Goal: Task Accomplishment & Management: Use online tool/utility

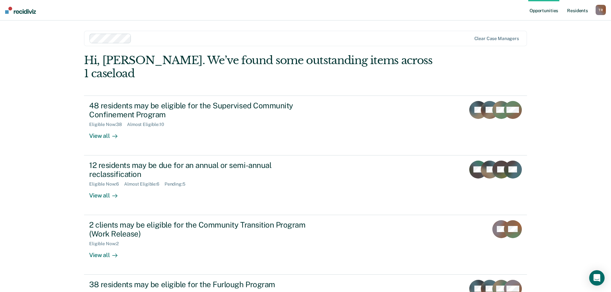
click at [576, 13] on link "Resident s" at bounding box center [577, 10] width 23 height 21
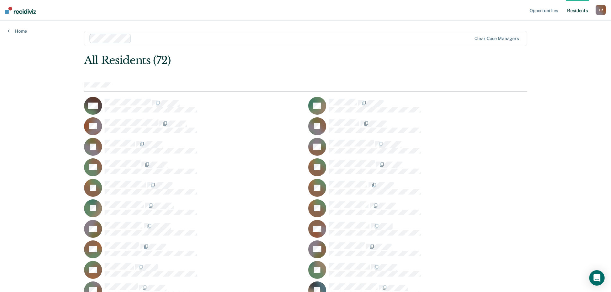
click at [571, 12] on link "Resident s" at bounding box center [577, 10] width 23 height 21
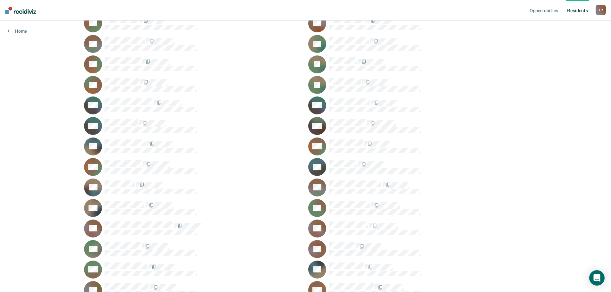
scroll to position [469, 0]
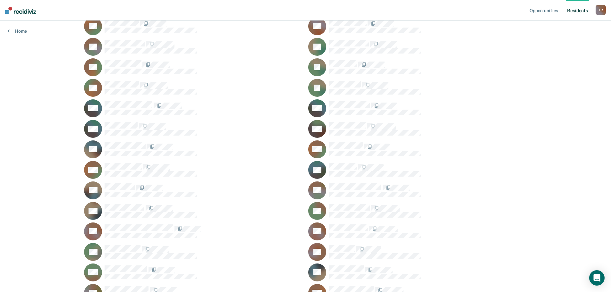
click at [118, 101] on div "AM" at bounding box center [193, 108] width 219 height 18
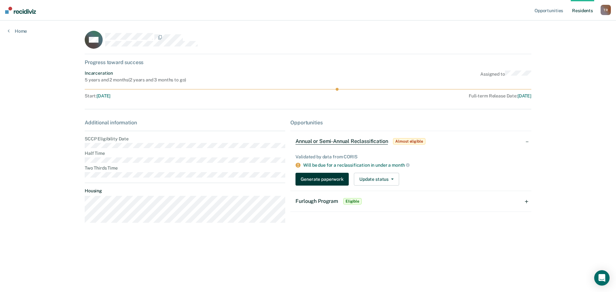
click at [329, 180] on button "Generate paperwork" at bounding box center [321, 179] width 53 height 13
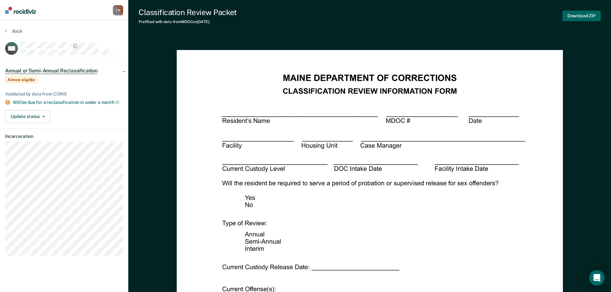
click at [572, 15] on button "Download ZIP" at bounding box center [581, 16] width 38 height 11
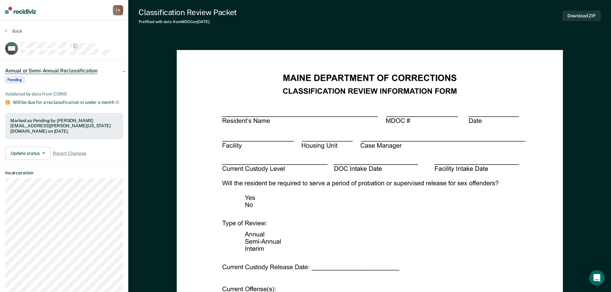
click at [28, 14] on nav "[PERSON_NAME] Profile How it works Log Out" at bounding box center [64, 10] width 128 height 21
click at [26, 12] on img at bounding box center [20, 10] width 31 height 7
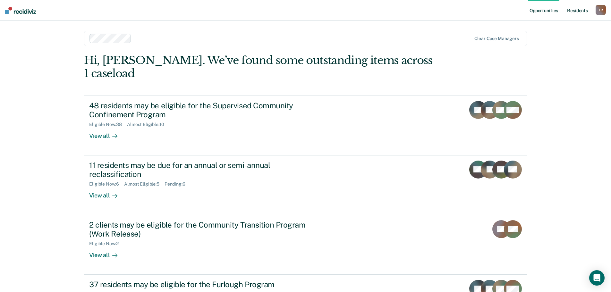
click at [585, 9] on link "Resident s" at bounding box center [577, 10] width 23 height 21
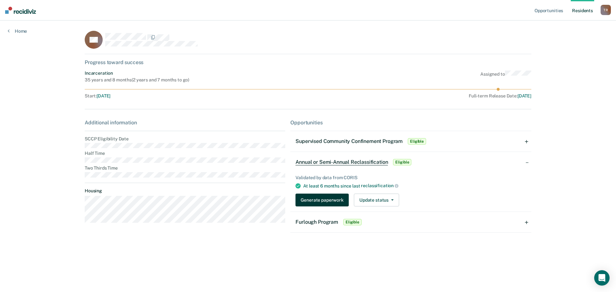
click at [325, 204] on button "Generate paperwork" at bounding box center [321, 200] width 53 height 13
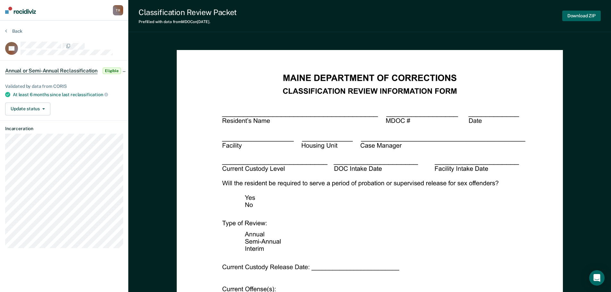
click at [570, 16] on button "Download ZIP" at bounding box center [581, 16] width 38 height 11
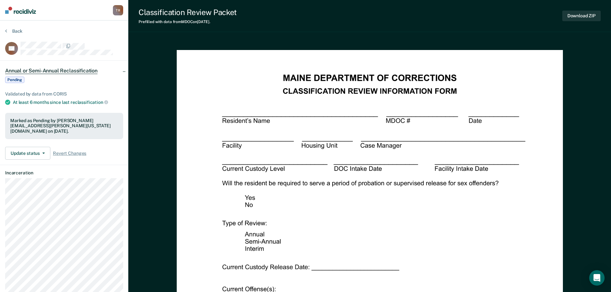
click at [18, 12] on img at bounding box center [20, 10] width 31 height 7
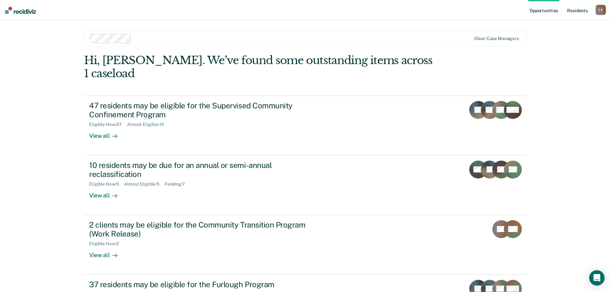
click at [571, 10] on link "Resident s" at bounding box center [577, 10] width 23 height 21
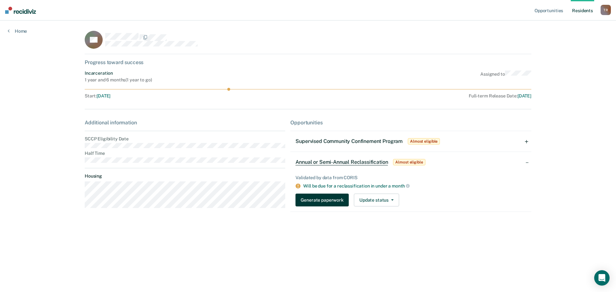
click at [335, 199] on button "Generate paperwork" at bounding box center [321, 200] width 53 height 13
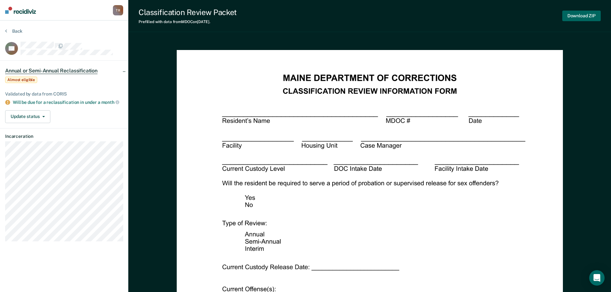
click at [564, 15] on button "Download ZIP" at bounding box center [581, 16] width 38 height 11
